Goal: Task Accomplishment & Management: Manage account settings

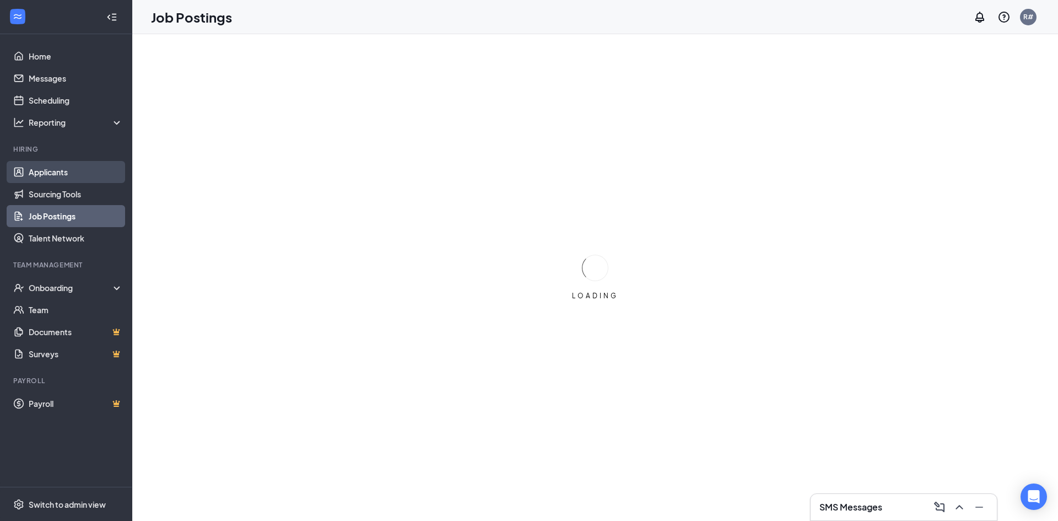
click at [42, 173] on link "Applicants" at bounding box center [76, 172] width 94 height 22
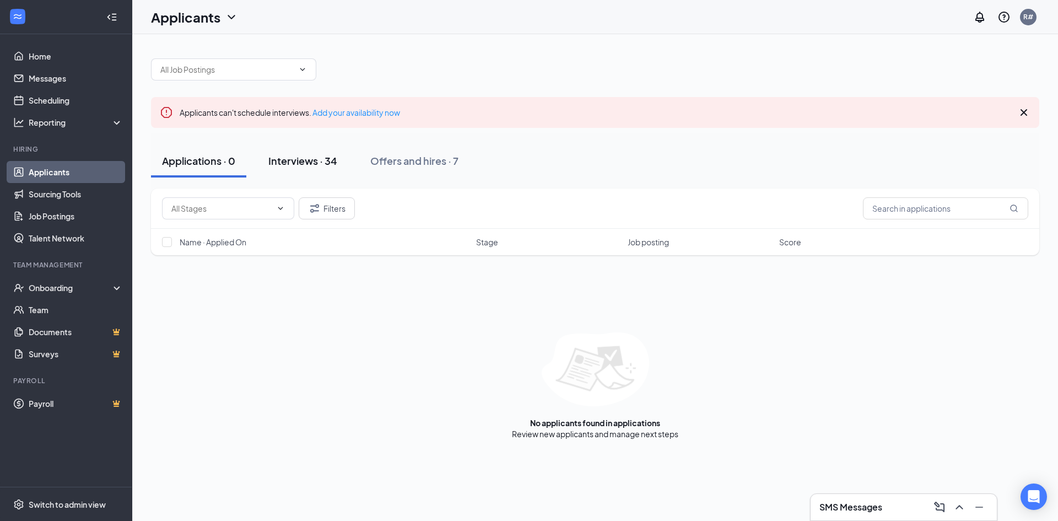
click at [309, 159] on div "Interviews · 34" at bounding box center [302, 161] width 69 height 14
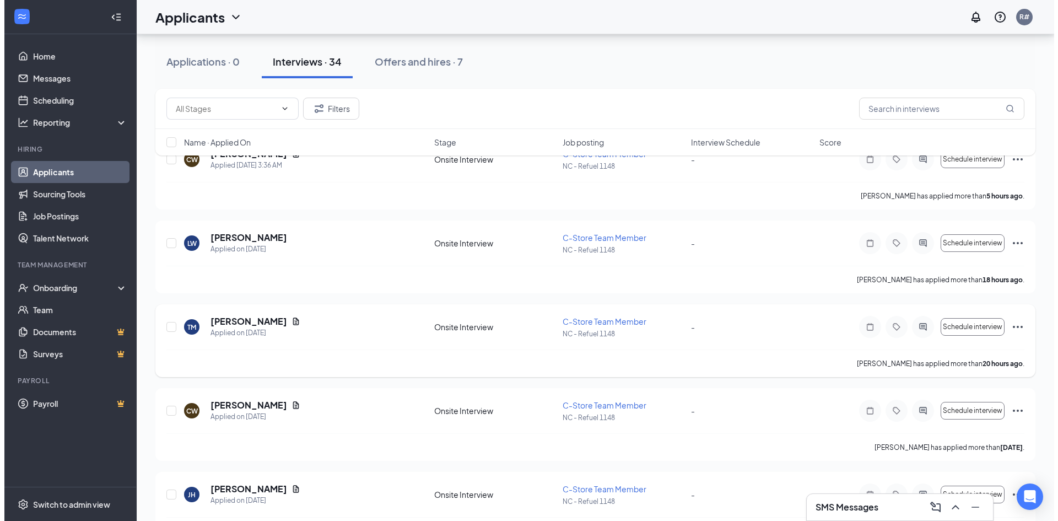
scroll to position [110, 0]
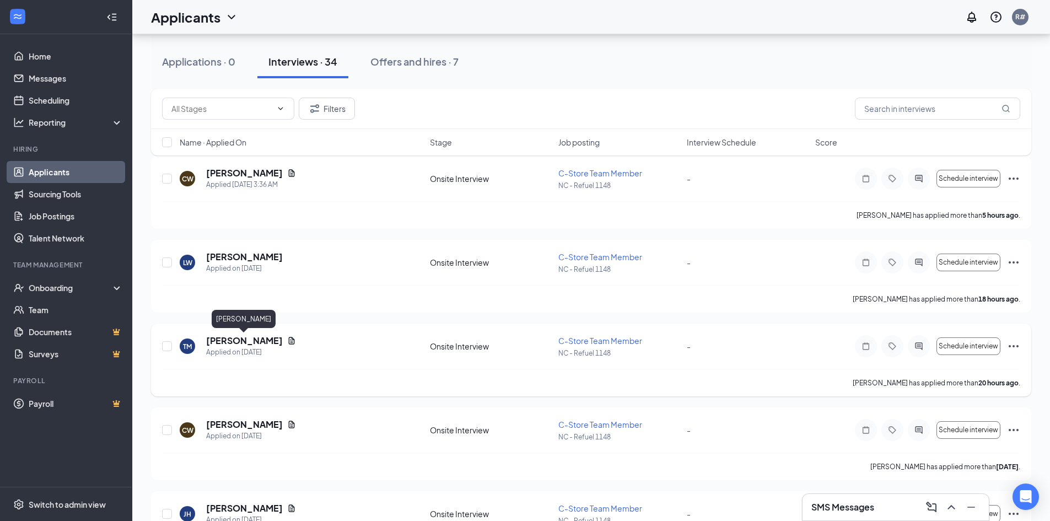
click at [249, 343] on h5 "[PERSON_NAME]" at bounding box center [244, 341] width 77 height 12
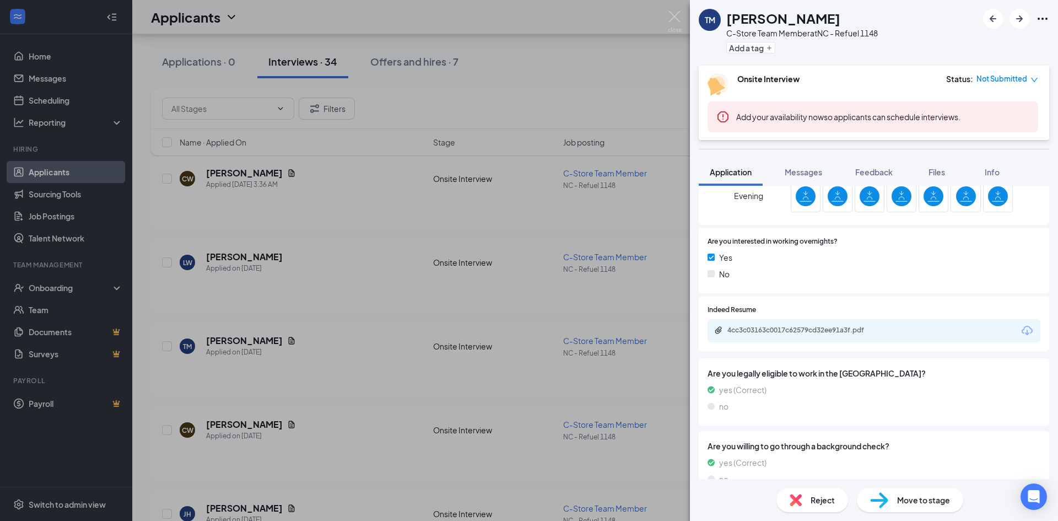
scroll to position [423, 0]
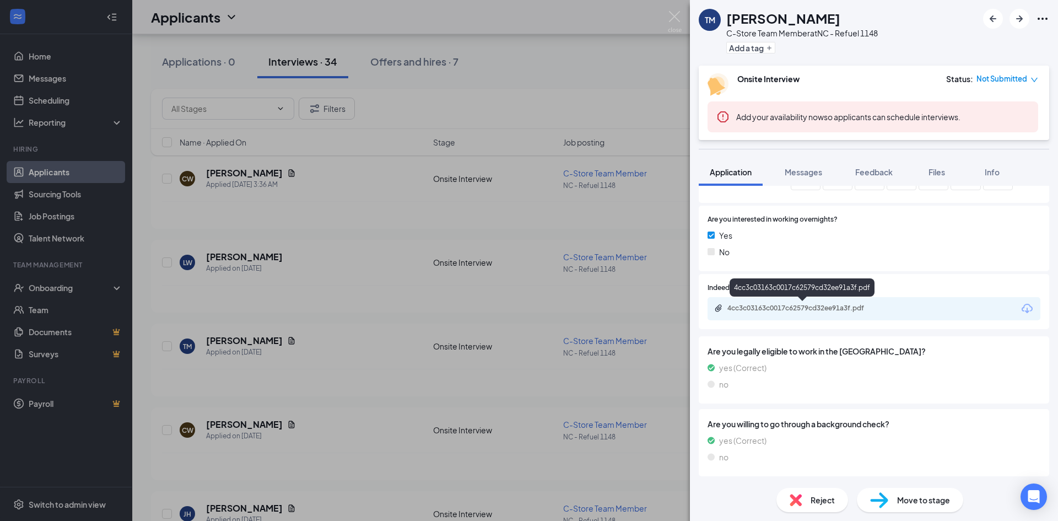
click at [783, 310] on div "4cc3c03163c0017c62579cd32ee91a3f.pdf" at bounding box center [804, 308] width 154 height 9
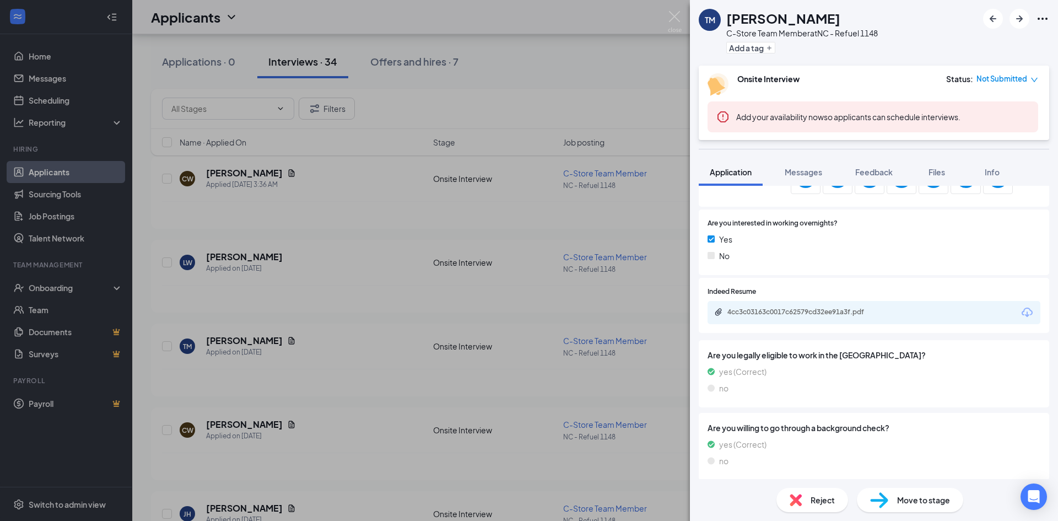
click at [235, 254] on div "TM [PERSON_NAME]-Store Team Member at [GEOGRAPHIC_DATA] - Refuel 1148 Add a tag…" at bounding box center [529, 260] width 1058 height 521
click at [230, 260] on h5 "[PERSON_NAME]" at bounding box center [244, 257] width 77 height 12
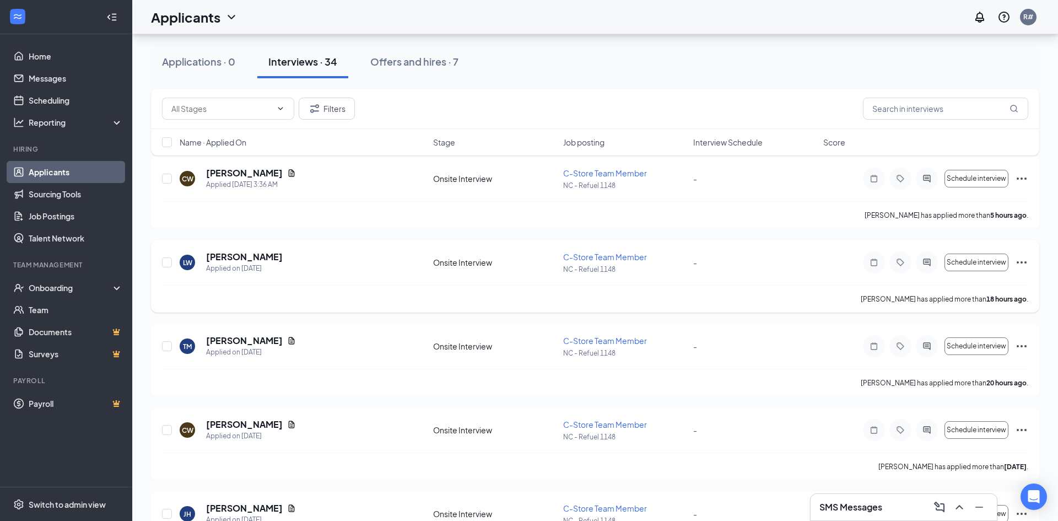
click at [230, 260] on h5 "[PERSON_NAME]" at bounding box center [244, 257] width 77 height 12
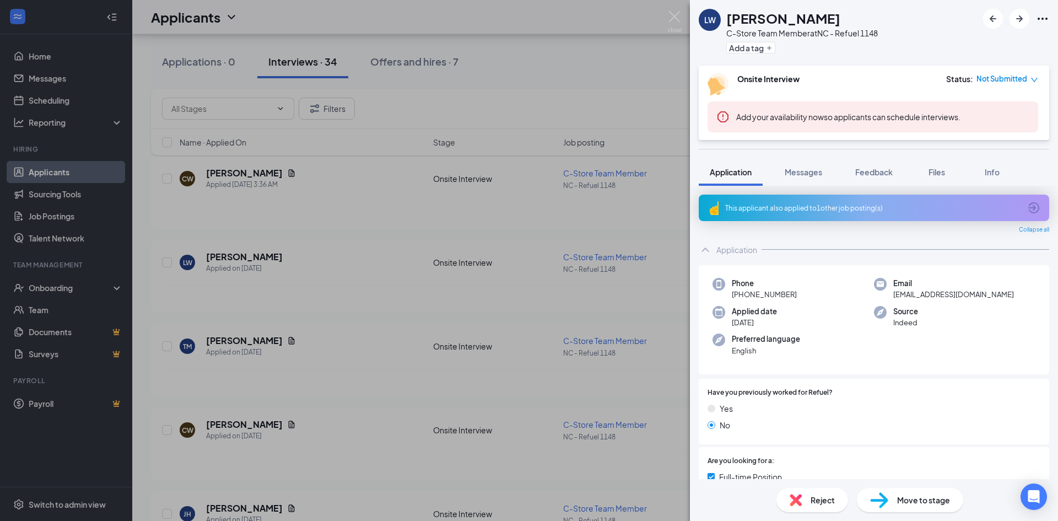
scroll to position [220, 0]
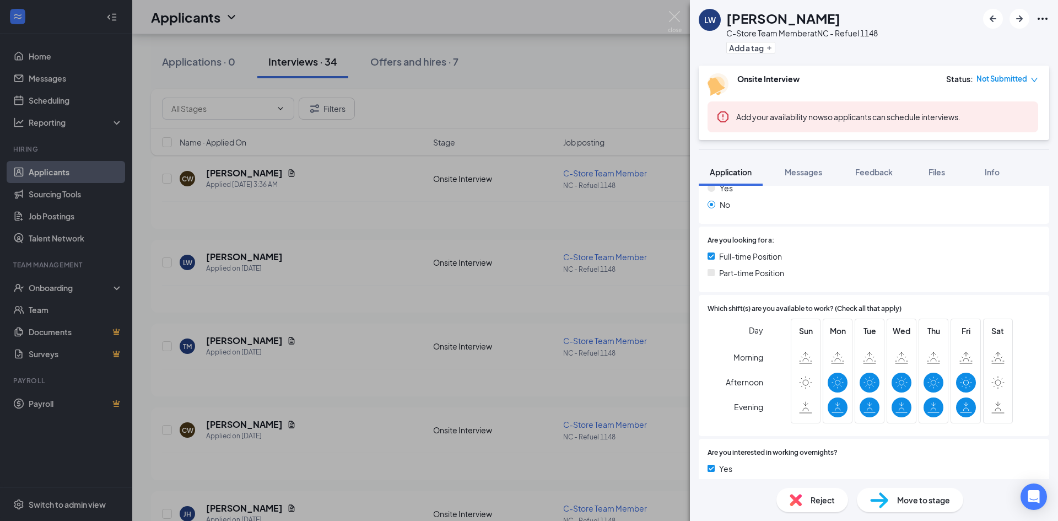
click at [824, 497] on span "Reject" at bounding box center [823, 500] width 24 height 12
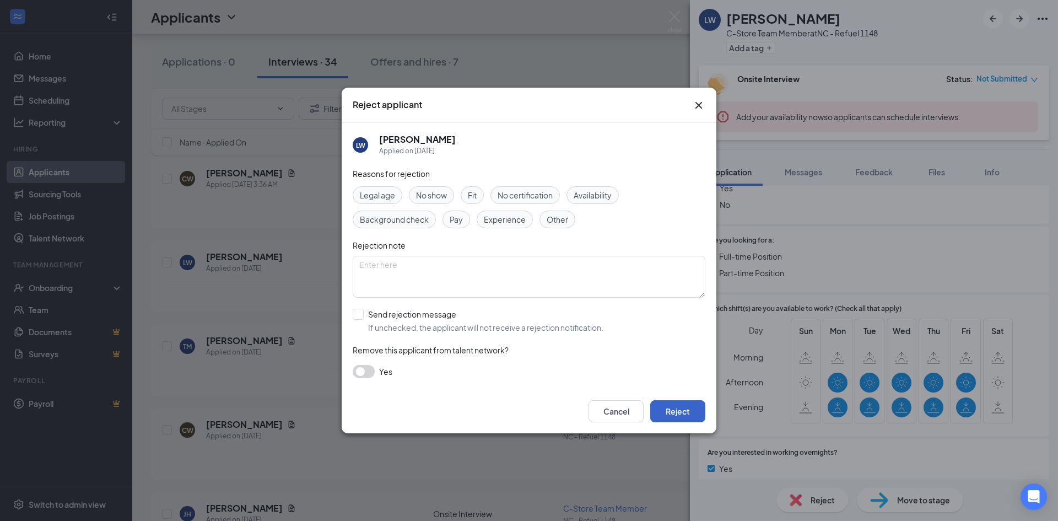
click at [683, 416] on button "Reject" at bounding box center [677, 411] width 55 height 22
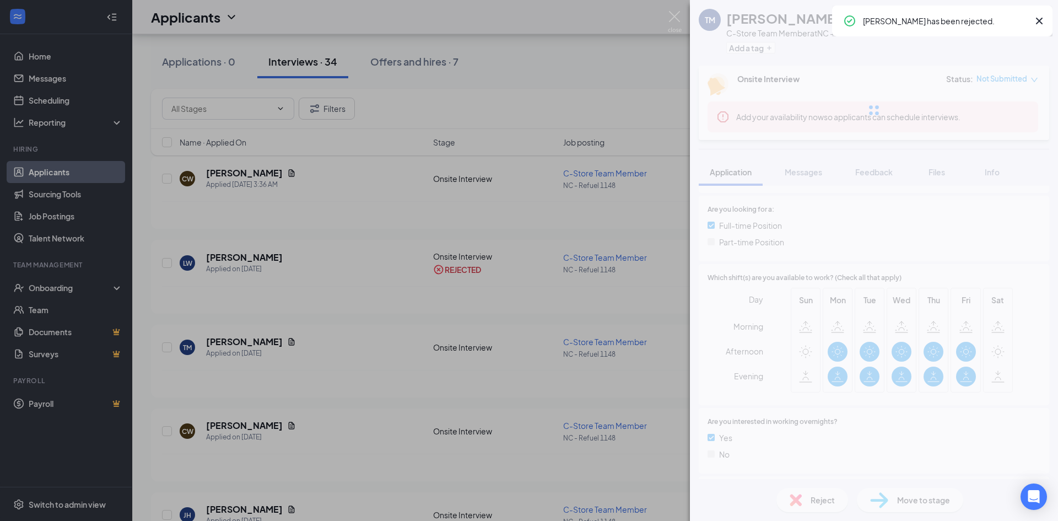
click at [239, 175] on div "TM [PERSON_NAME]-Store Team Member at [GEOGRAPHIC_DATA] - Refuel 1148 Add a tag…" at bounding box center [529, 260] width 1058 height 521
click at [239, 175] on h5 "[PERSON_NAME]" at bounding box center [244, 173] width 77 height 12
